Goal: Task Accomplishment & Management: Manage account settings

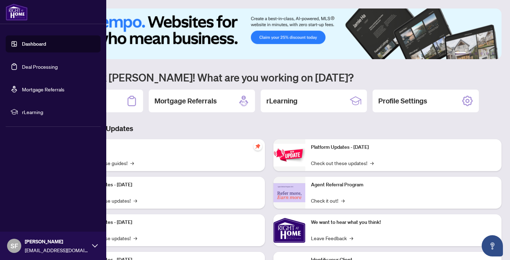
click at [34, 65] on link "Deal Processing" at bounding box center [40, 66] width 36 height 6
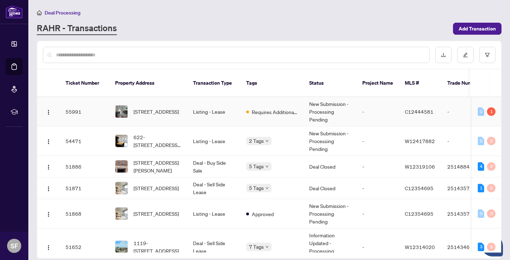
click at [193, 102] on td "Listing - Lease" at bounding box center [213, 111] width 53 height 29
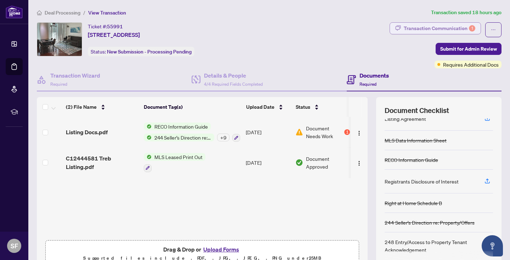
click at [431, 26] on div "Transaction Communication 1" at bounding box center [438, 28] width 71 height 11
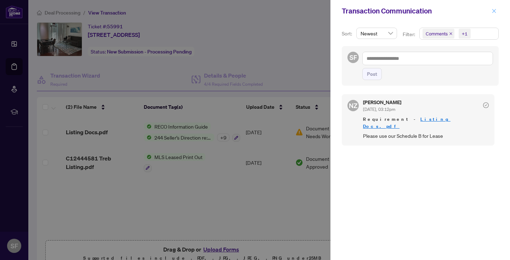
click at [494, 10] on icon "close" at bounding box center [493, 10] width 5 height 5
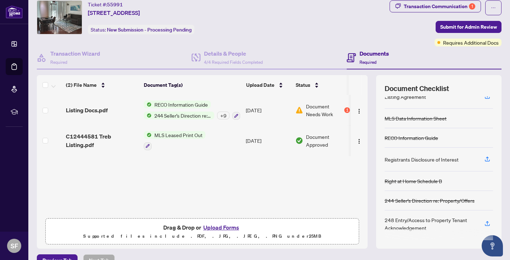
scroll to position [36, 0]
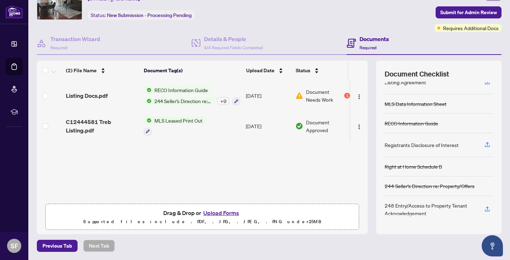
click at [220, 211] on button "Upload Forms" at bounding box center [221, 212] width 40 height 9
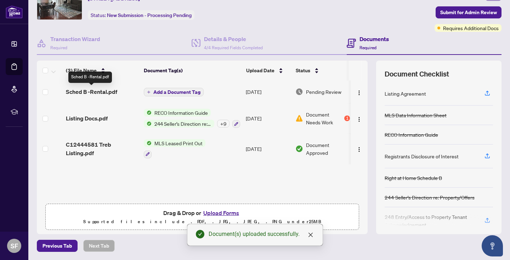
click at [102, 92] on span "Sched B -Rental.pdf" at bounding box center [91, 91] width 51 height 8
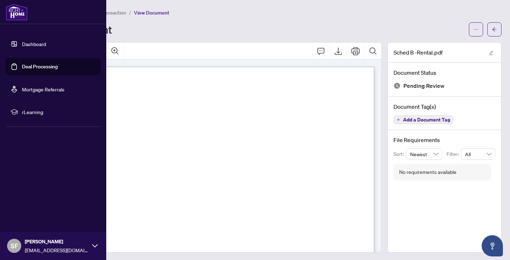
click at [22, 66] on link "Deal Processing" at bounding box center [40, 66] width 36 height 6
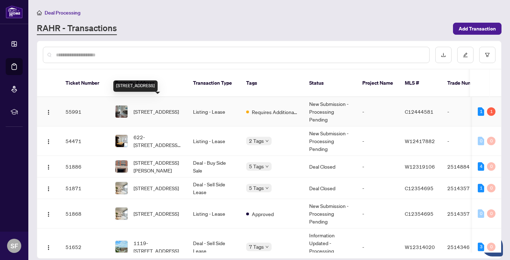
click at [171, 108] on span "[STREET_ADDRESS]" at bounding box center [155, 112] width 45 height 8
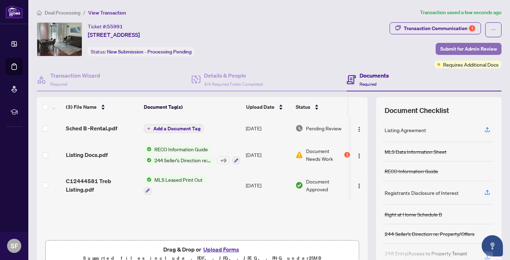
click at [484, 47] on span "Submit for Admin Review" at bounding box center [468, 48] width 57 height 11
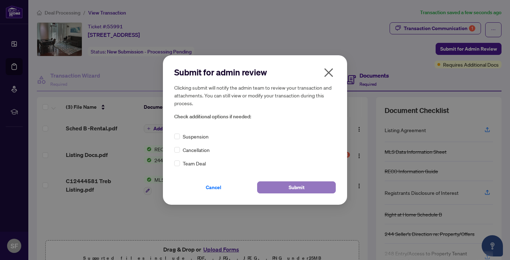
click at [298, 187] on span "Submit" at bounding box center [296, 187] width 16 height 11
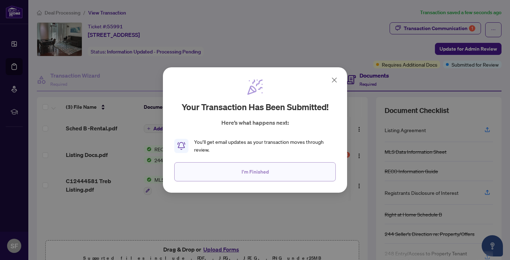
click at [275, 171] on button "I'm Finished" at bounding box center [254, 171] width 161 height 19
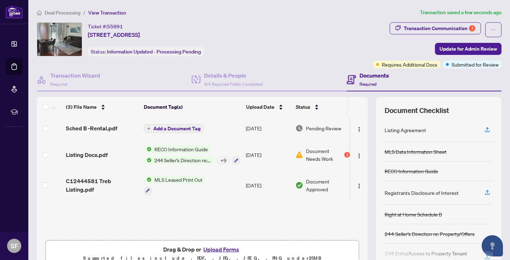
click at [328, 151] on span "Document Needs Work" at bounding box center [324, 155] width 37 height 16
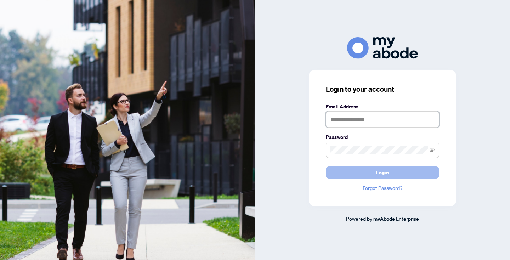
type input "**********"
click at [394, 174] on button "Login" at bounding box center [382, 172] width 113 height 12
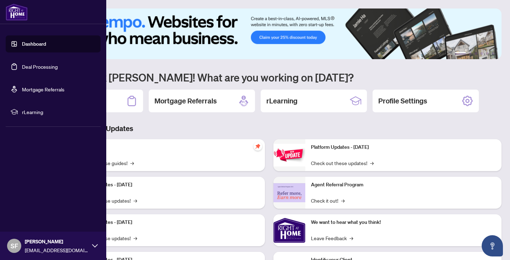
click at [25, 64] on link "Deal Processing" at bounding box center [40, 66] width 36 height 6
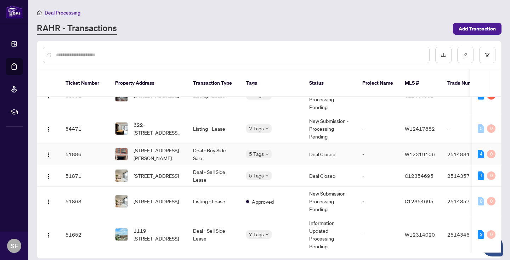
scroll to position [27, 0]
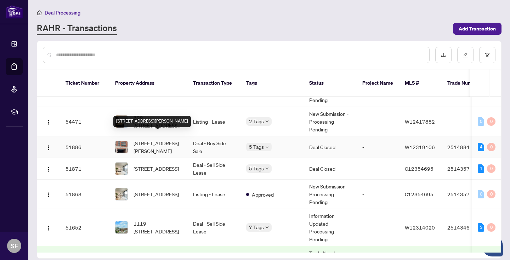
click at [175, 139] on span "[STREET_ADDRESS][PERSON_NAME]" at bounding box center [157, 147] width 48 height 16
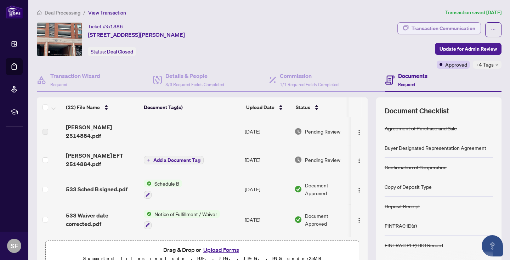
click at [459, 28] on div "Transaction Communication" at bounding box center [443, 28] width 64 height 11
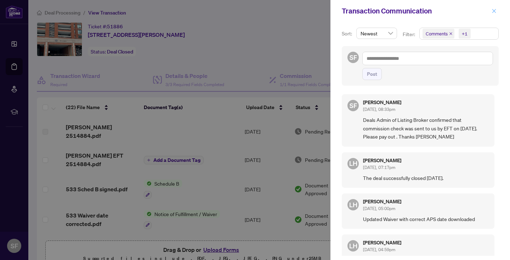
click at [493, 8] on icon "close" at bounding box center [493, 10] width 5 height 5
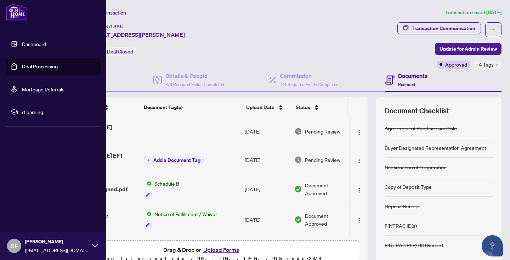
click at [57, 70] on link "Deal Processing" at bounding box center [40, 66] width 36 height 6
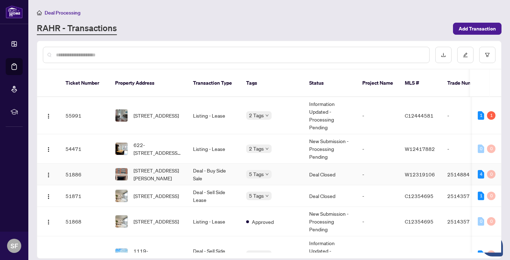
scroll to position [17, 0]
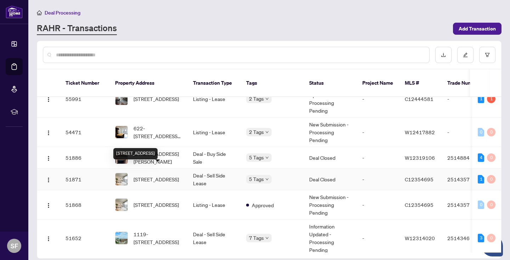
click at [167, 175] on span "[STREET_ADDRESS]" at bounding box center [155, 179] width 45 height 8
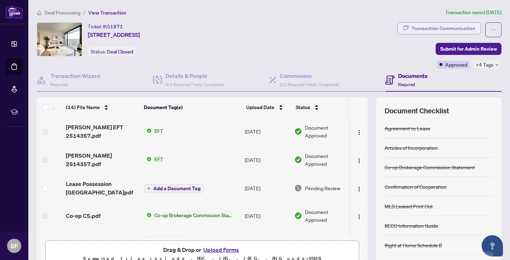
click at [437, 27] on div "Transaction Communication" at bounding box center [443, 28] width 64 height 11
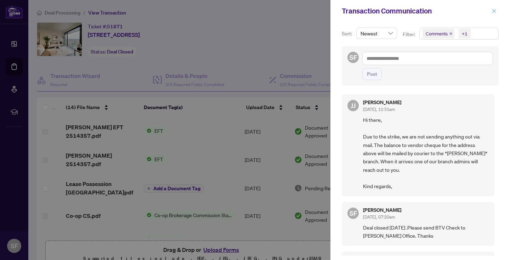
click at [493, 9] on icon "close" at bounding box center [493, 10] width 5 height 5
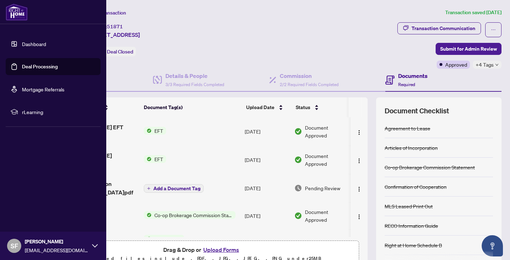
click at [30, 65] on link "Deal Processing" at bounding box center [40, 66] width 36 height 6
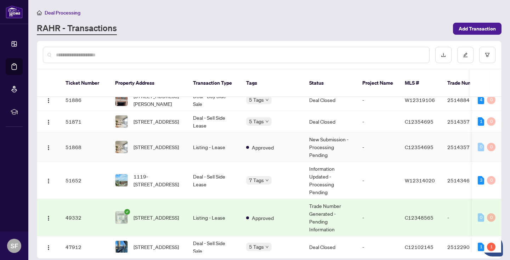
scroll to position [76, 0]
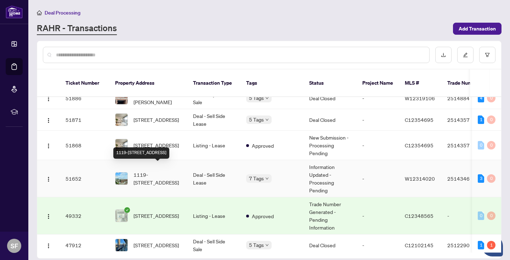
click at [173, 171] on span "1119-[STREET_ADDRESS]" at bounding box center [157, 179] width 48 height 16
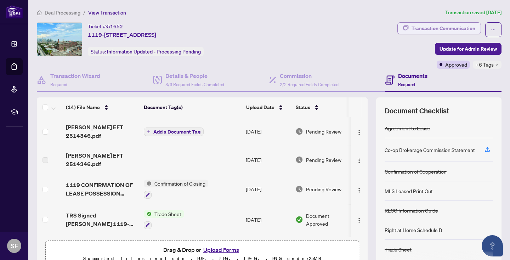
click at [467, 25] on div "Transaction Communication" at bounding box center [443, 28] width 64 height 11
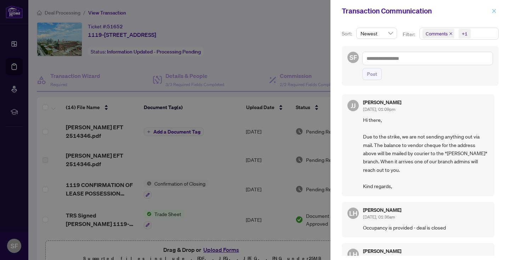
click at [493, 10] on icon "close" at bounding box center [493, 10] width 5 height 5
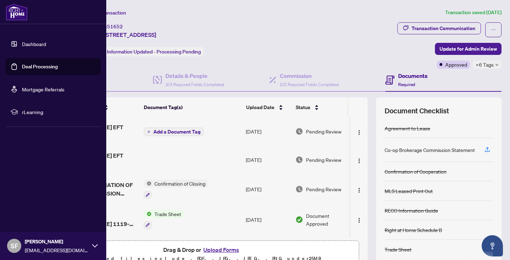
click at [58, 64] on link "Deal Processing" at bounding box center [40, 66] width 36 height 6
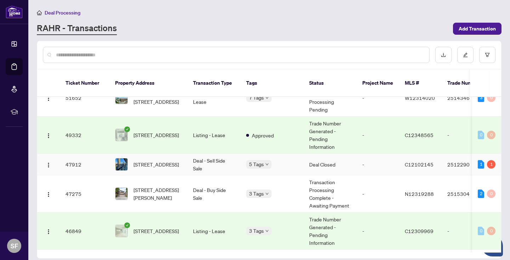
scroll to position [180, 0]
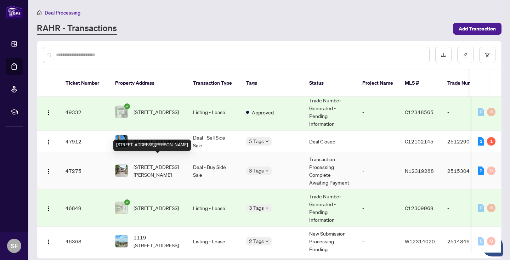
click at [170, 163] on span "[STREET_ADDRESS][PERSON_NAME]" at bounding box center [157, 171] width 48 height 16
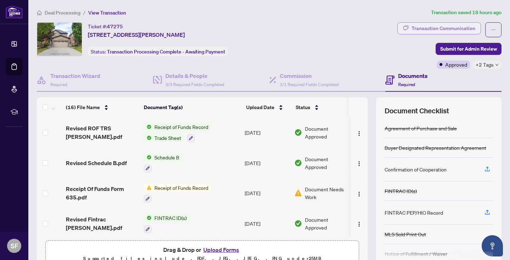
click at [451, 28] on div "Transaction Communication" at bounding box center [443, 28] width 64 height 11
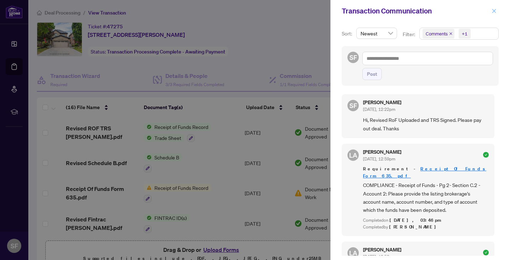
click at [494, 10] on icon "close" at bounding box center [493, 10] width 5 height 5
